Goal: Task Accomplishment & Management: Use online tool/utility

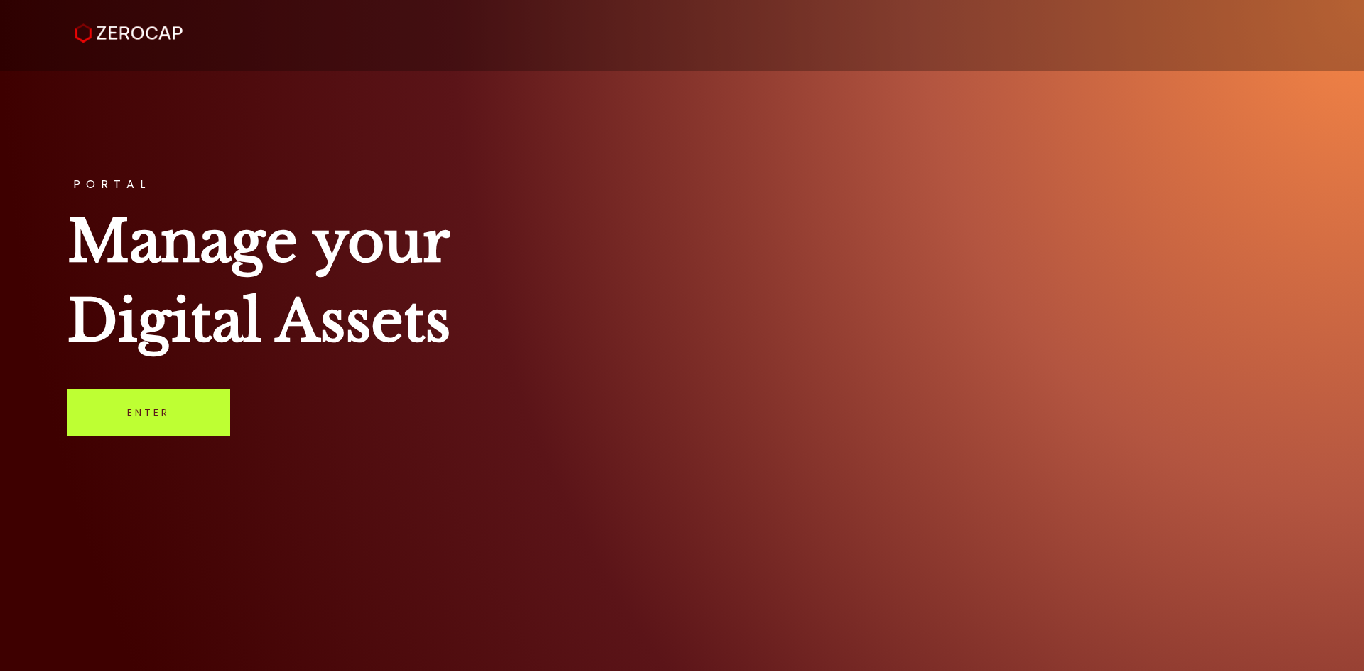
click at [155, 405] on link "Enter" at bounding box center [148, 412] width 163 height 47
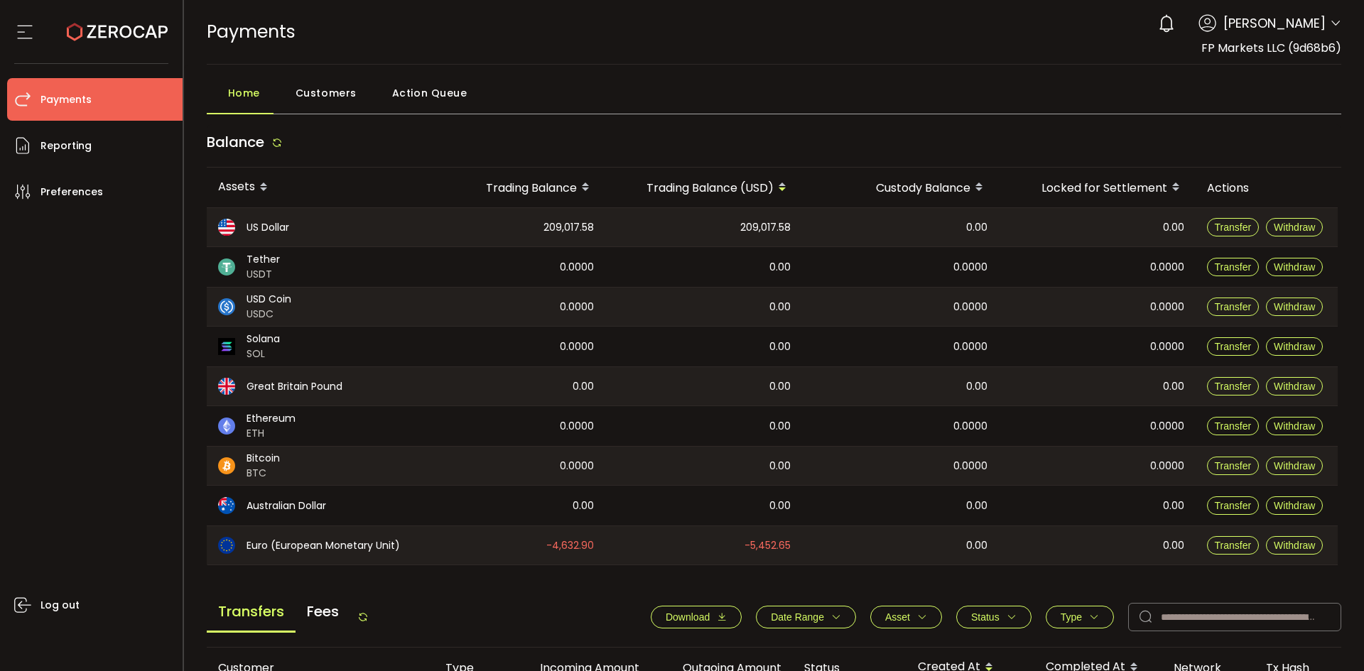
scroll to position [426, 0]
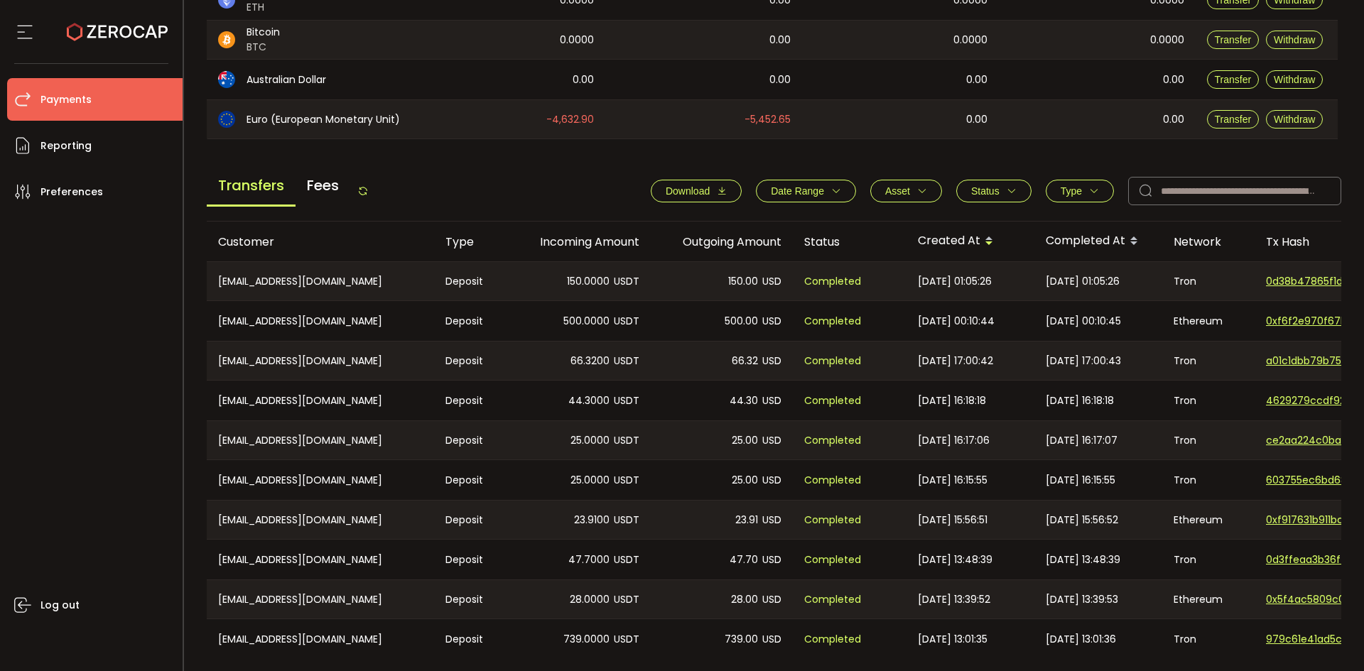
click at [369, 193] on icon at bounding box center [362, 190] width 11 height 11
click at [364, 189] on icon at bounding box center [362, 190] width 11 height 11
click at [361, 189] on icon at bounding box center [362, 190] width 11 height 11
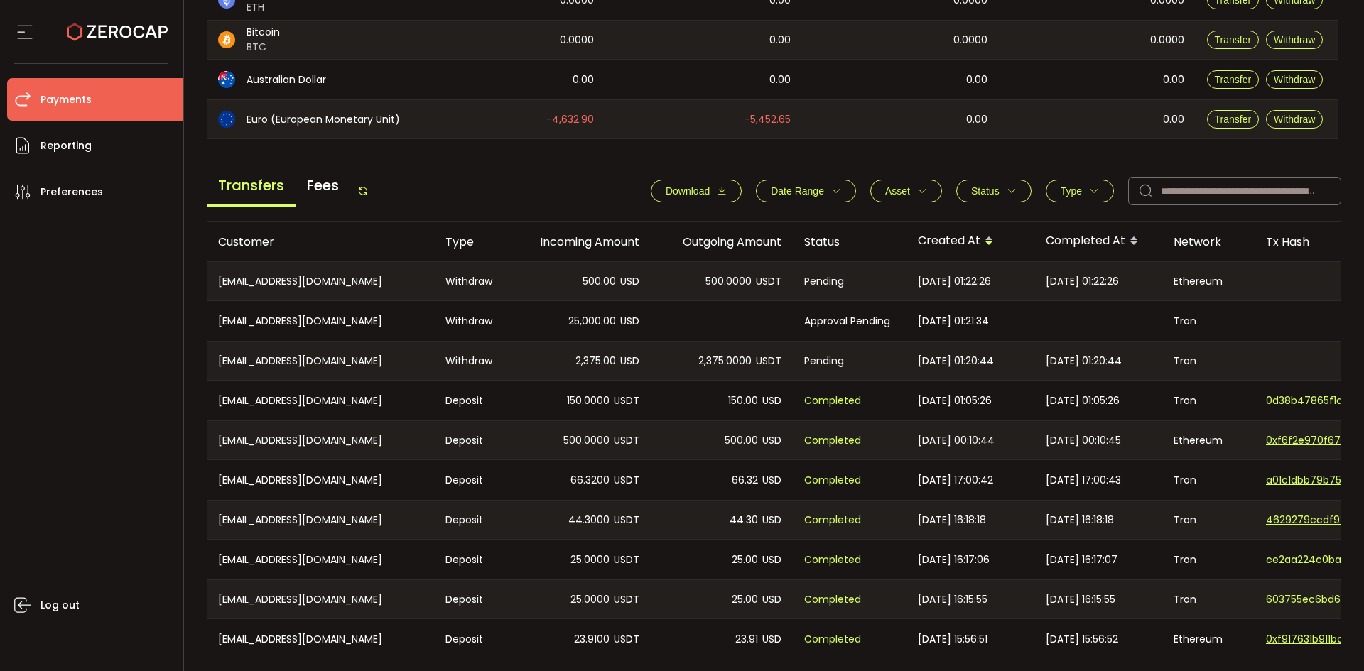
click at [361, 192] on icon at bounding box center [362, 190] width 11 height 11
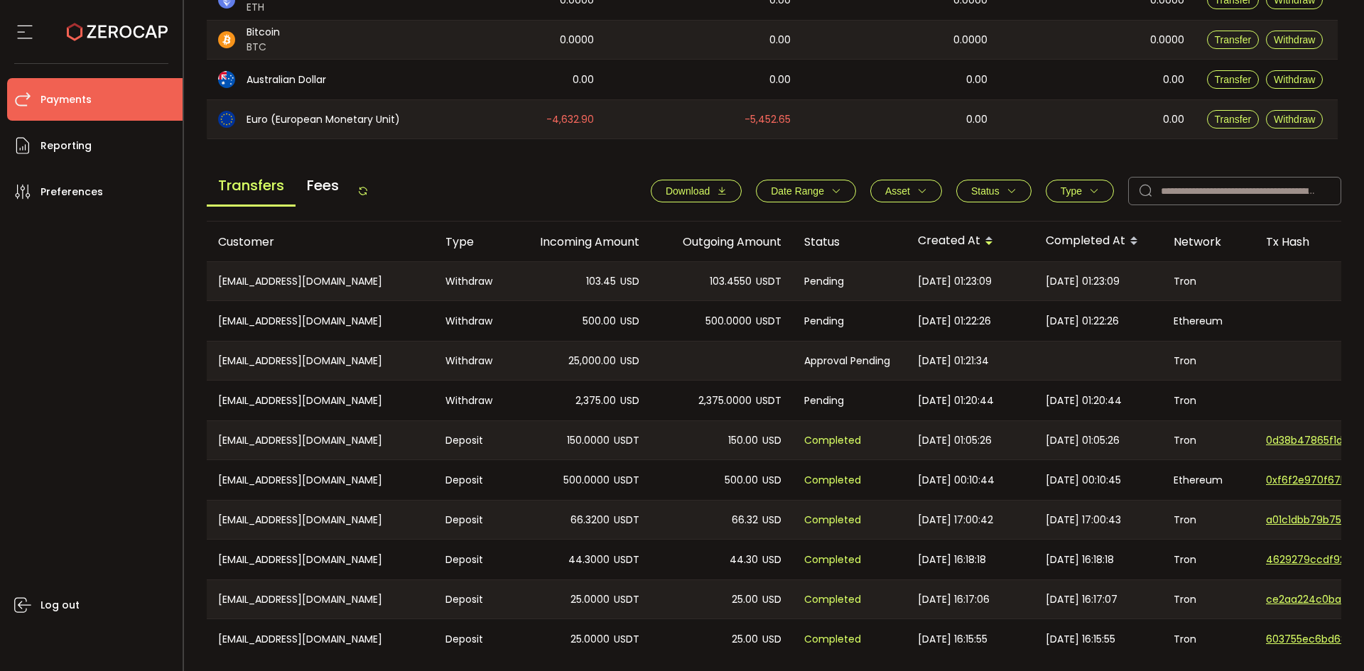
click at [365, 192] on icon at bounding box center [362, 190] width 11 height 11
click at [369, 194] on icon at bounding box center [362, 190] width 11 height 11
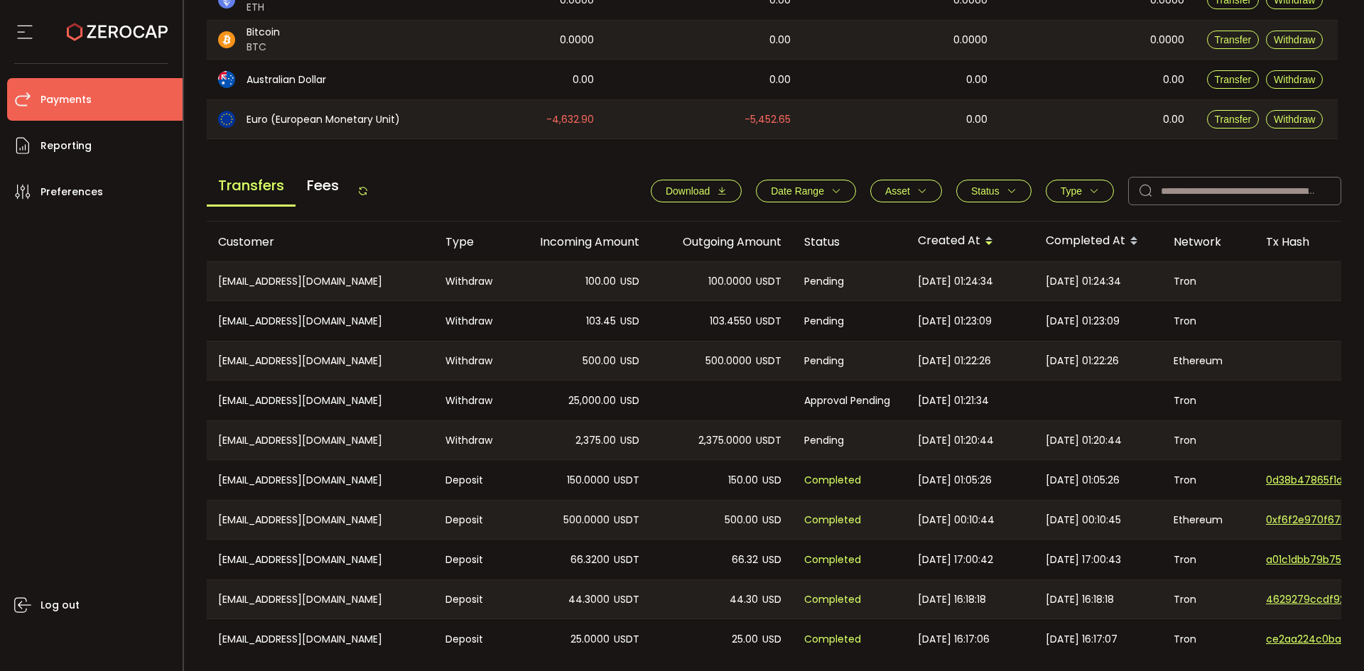
drag, startPoint x: 363, startPoint y: 190, endPoint x: 440, endPoint y: 185, distance: 76.8
click at [363, 190] on icon at bounding box center [362, 190] width 11 height 11
